Goal: Information Seeking & Learning: Check status

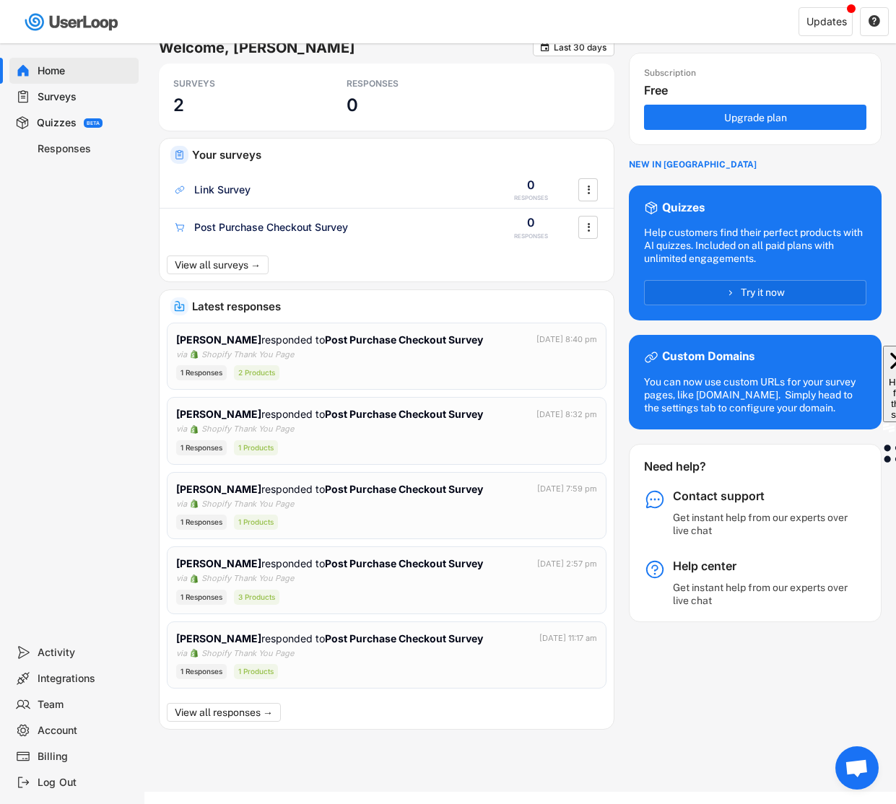
scroll to position [14, 0]
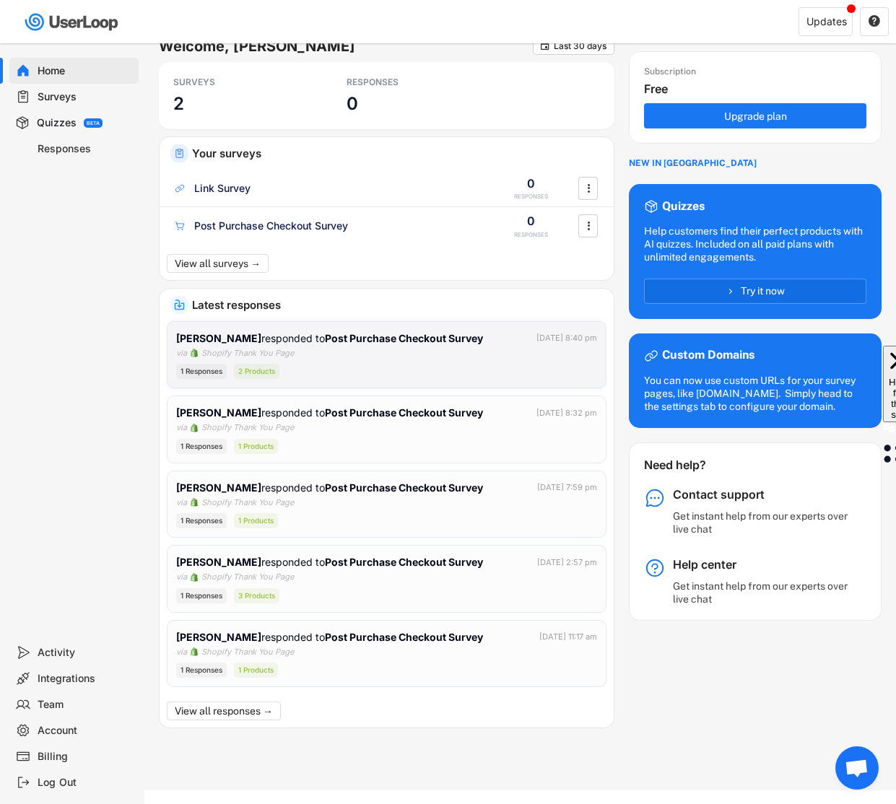
click at [379, 340] on strong "Post Purchase Checkout Survey" at bounding box center [404, 338] width 158 height 12
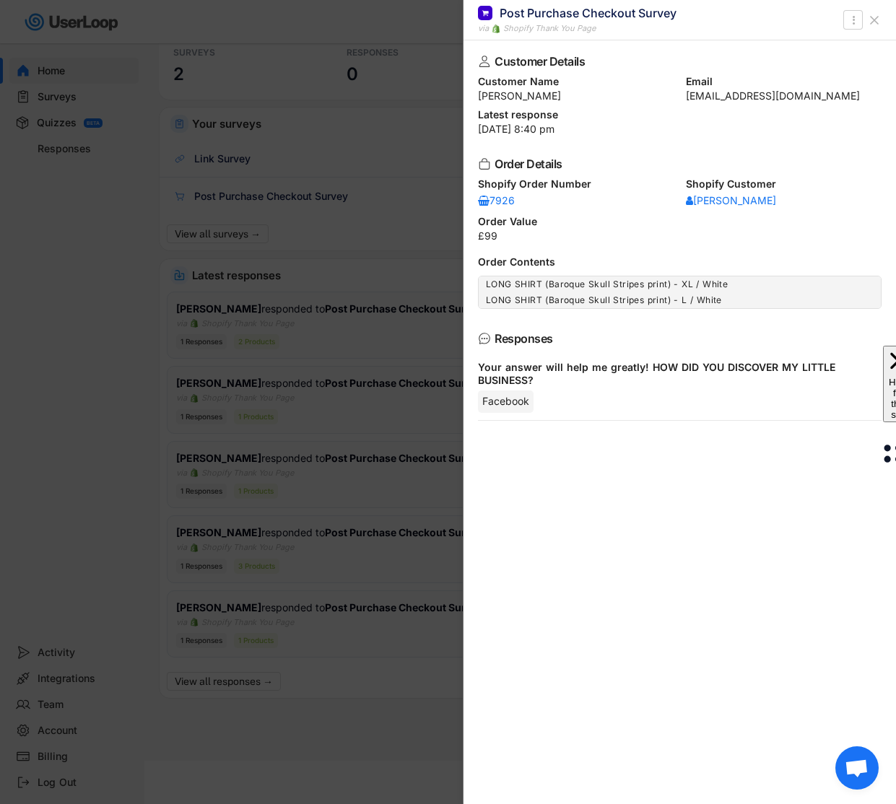
scroll to position [0, 0]
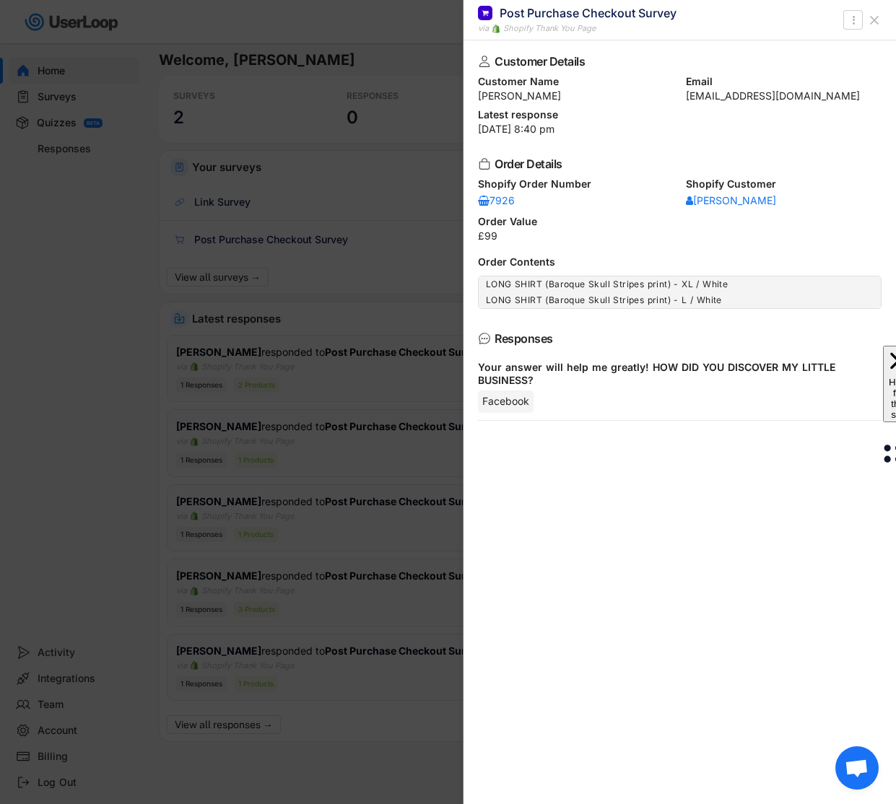
click at [872, 24] on icon at bounding box center [874, 20] width 14 height 14
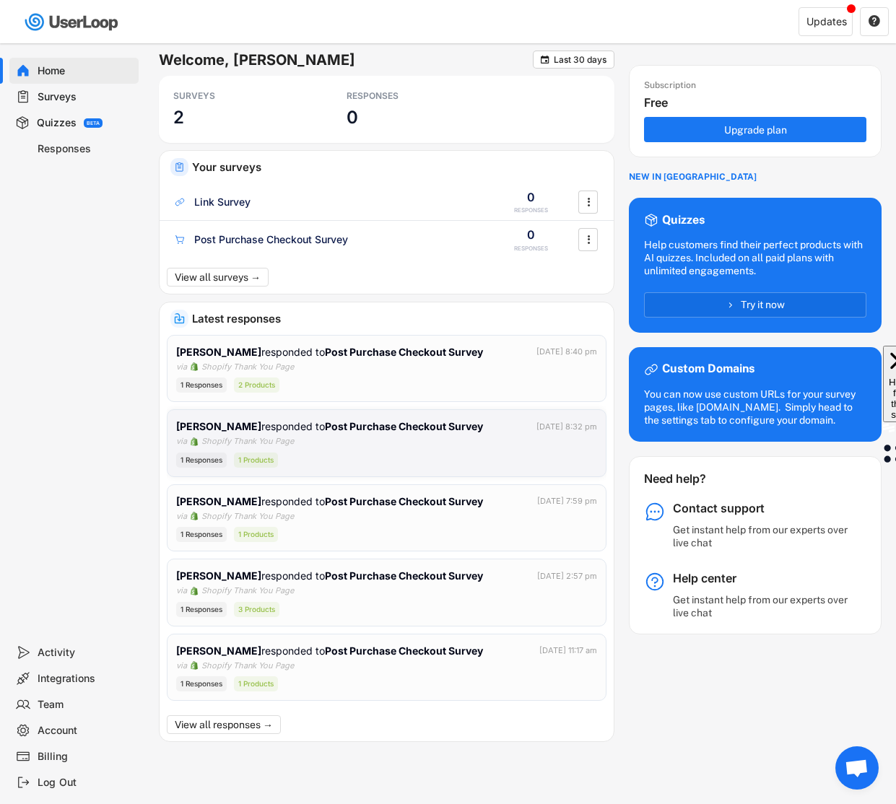
click at [448, 447] on div "[PERSON_NAME] responded to Post Purchase Checkout Survey [DATE] 8:32 pm via Sho…" at bounding box center [386, 443] width 421 height 49
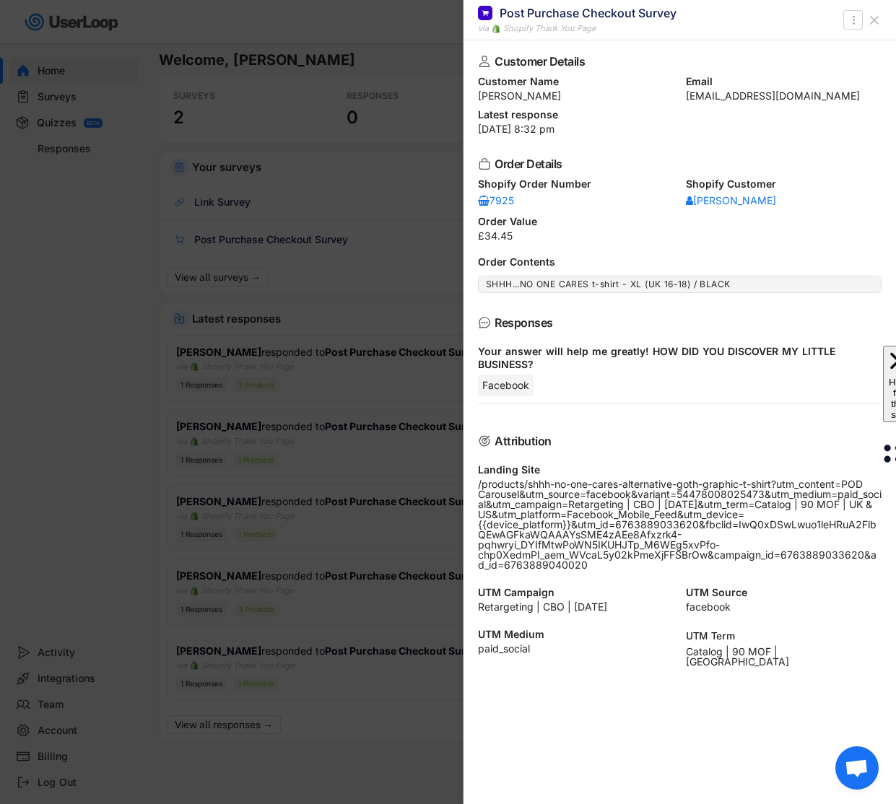
click at [350, 534] on div at bounding box center [448, 402] width 896 height 804
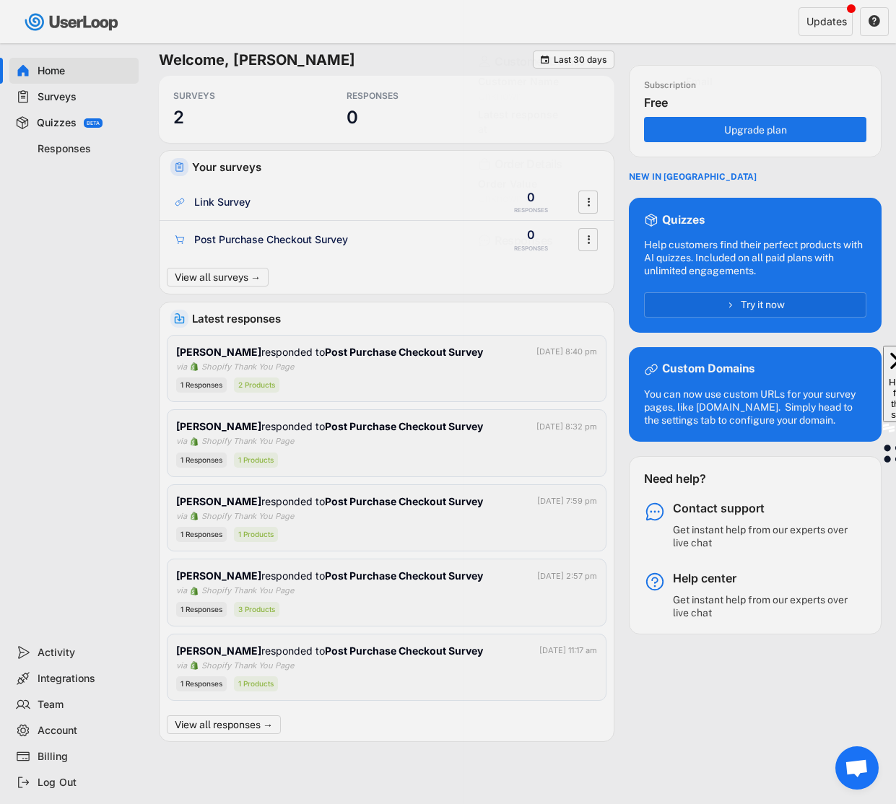
click at [347, 526] on body "Welcome, [PERSON_NAME]  Last 30 days SURVEYS 2 RESPONSES 0 Your surveys Link S…" at bounding box center [448, 402] width 896 height 804
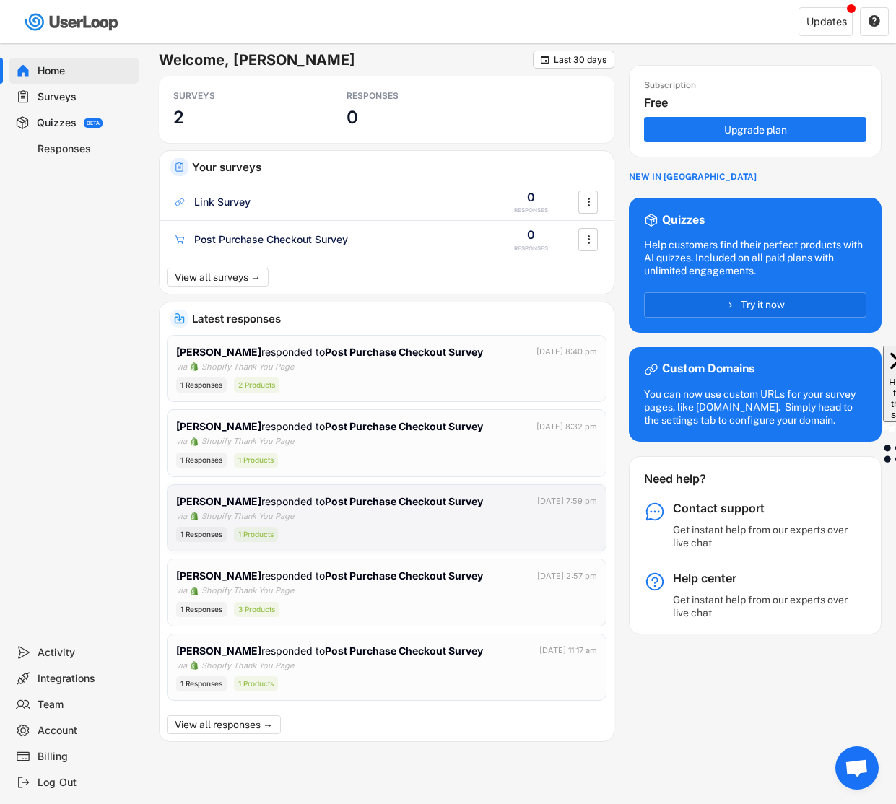
click at [347, 526] on div "[PERSON_NAME] responded to Post Purchase Checkout Survey [DATE] 7:59 pm via Sho…" at bounding box center [386, 518] width 421 height 49
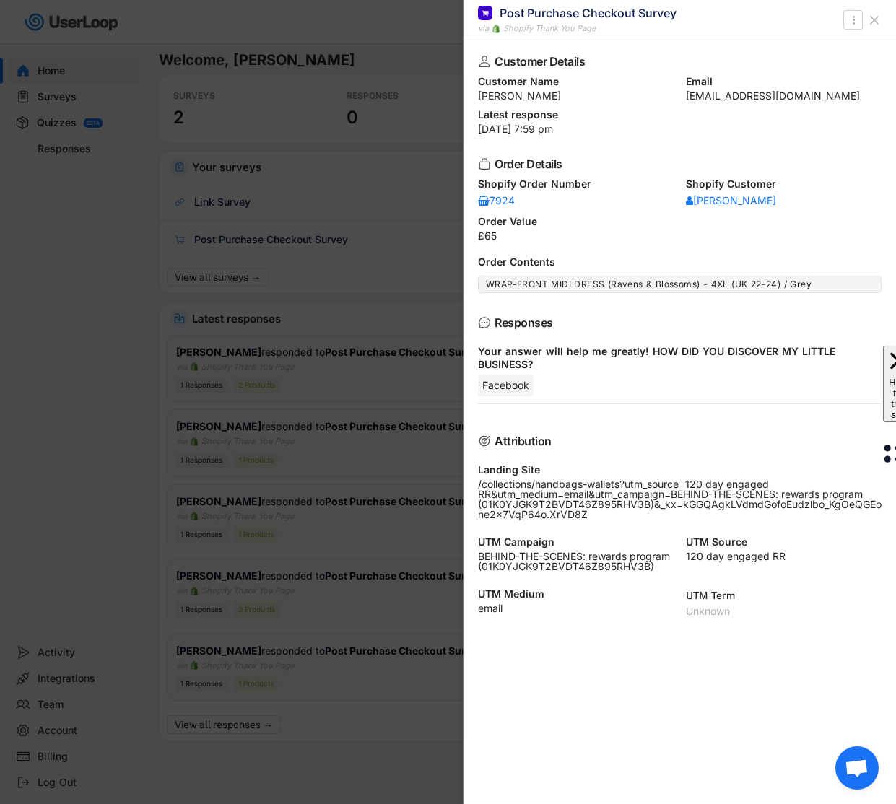
click at [351, 601] on div at bounding box center [448, 402] width 896 height 804
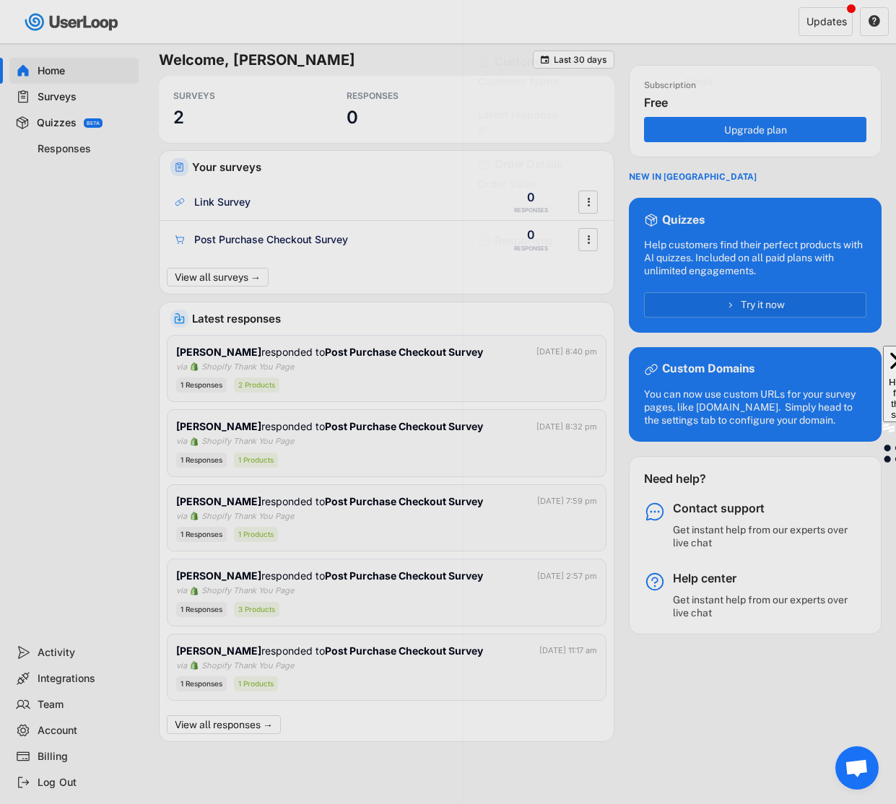
click at [366, 594] on body "Welcome, [PERSON_NAME]  Last 30 days SURVEYS 2 RESPONSES 0 Your surveys Link S…" at bounding box center [448, 402] width 896 height 804
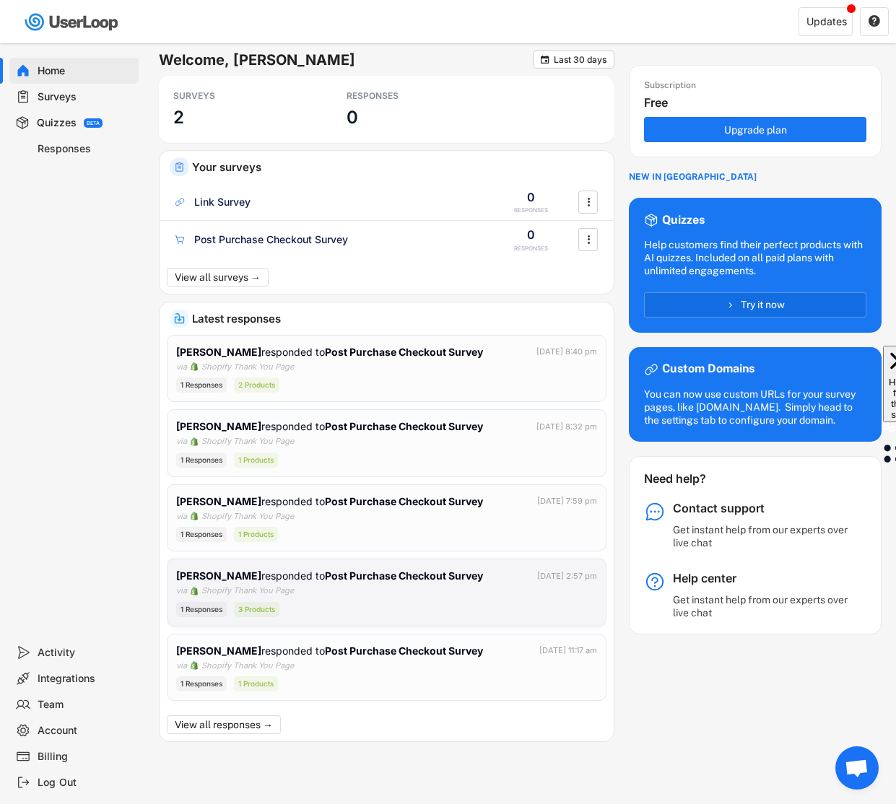
click at [368, 590] on div "[PERSON_NAME] responded to Post Purchase Checkout Survey [DATE] 2:57 pm via Sho…" at bounding box center [386, 592] width 421 height 49
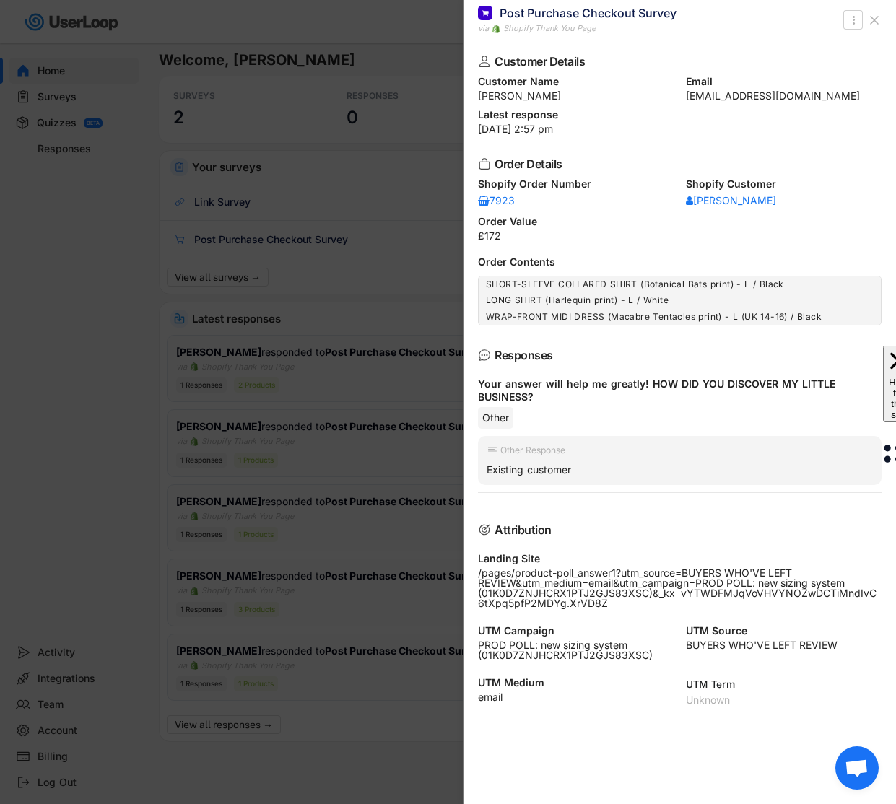
click at [344, 683] on div at bounding box center [448, 402] width 896 height 804
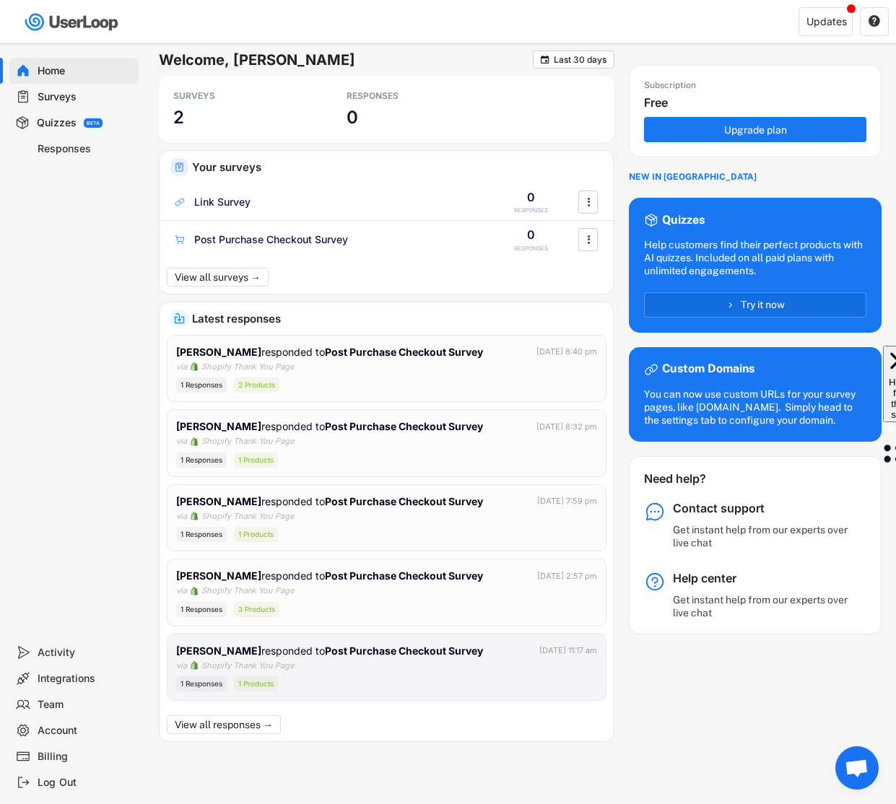
click at [349, 676] on div "1 Responses 1 Products" at bounding box center [386, 683] width 421 height 15
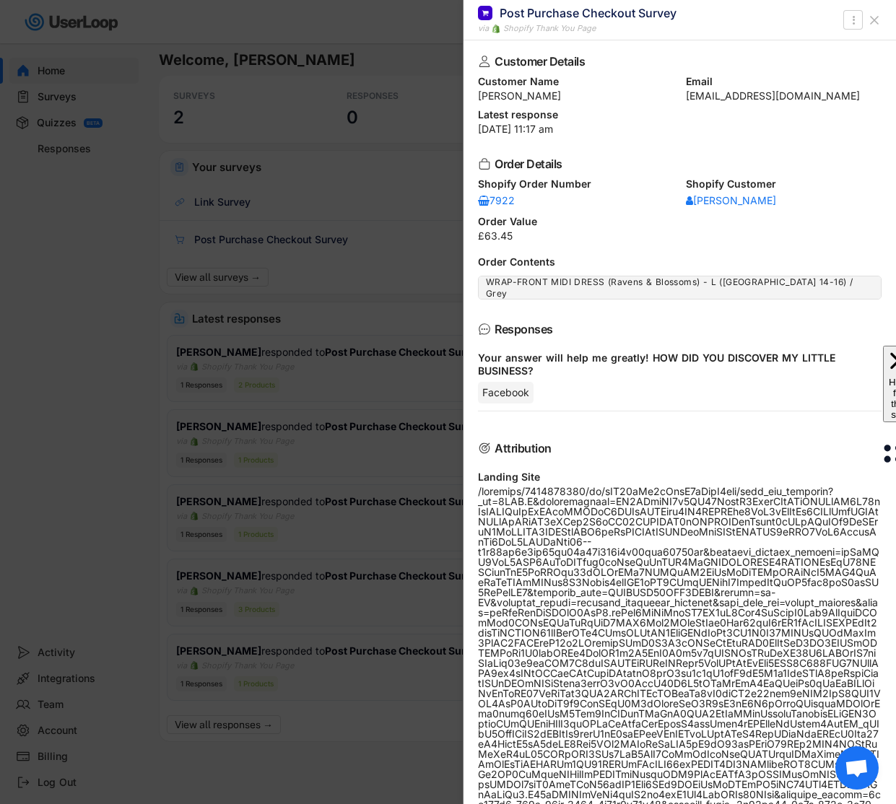
click at [877, 20] on icon at bounding box center [874, 20] width 14 height 14
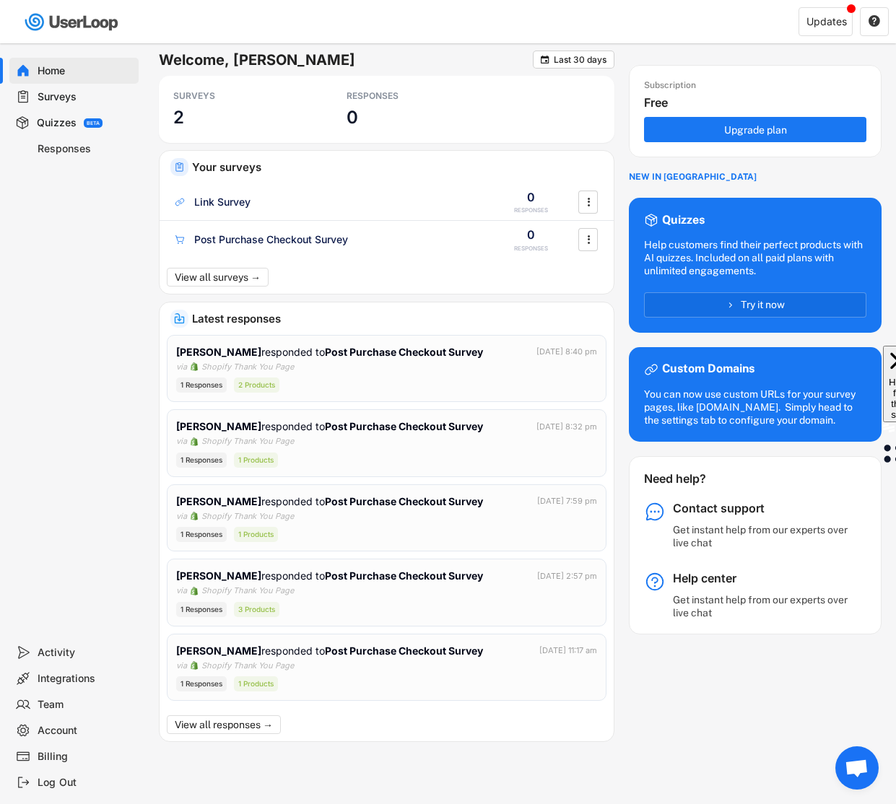
drag, startPoint x: 74, startPoint y: 159, endPoint x: 71, endPoint y: 148, distance: 11.2
click at [74, 154] on div "Responses" at bounding box center [73, 149] width 129 height 26
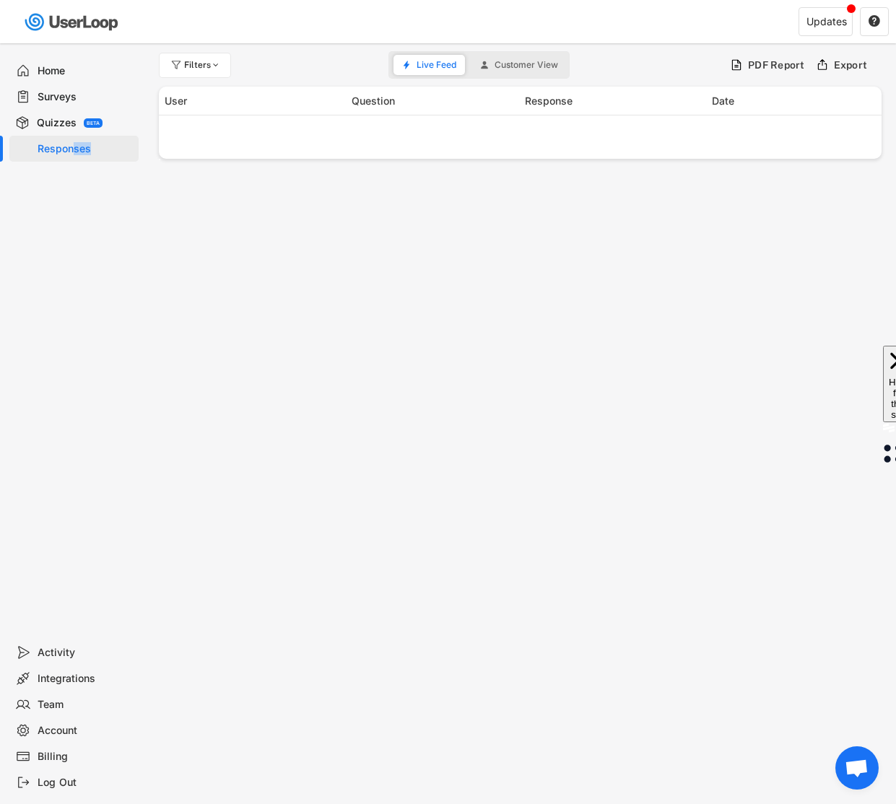
click at [71, 144] on div "Responses" at bounding box center [85, 149] width 95 height 14
